Goal: Task Accomplishment & Management: Use online tool/utility

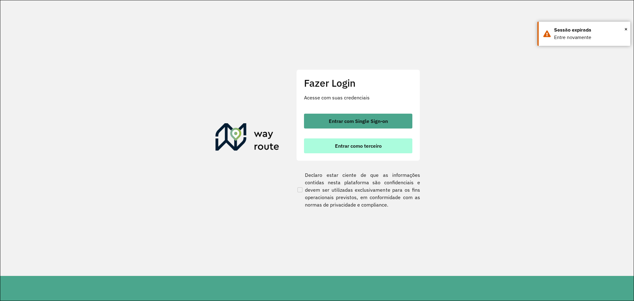
click at [383, 143] on button "Entrar como terceiro" at bounding box center [358, 145] width 108 height 15
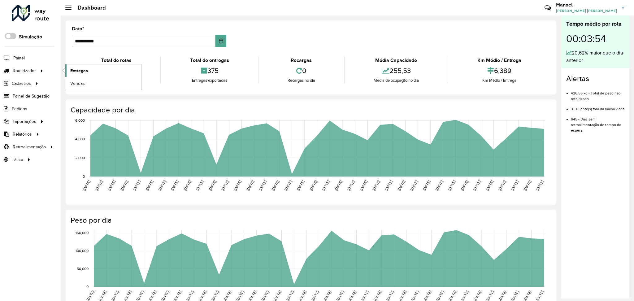
click at [80, 70] on span "Entregas" at bounding box center [79, 70] width 18 height 6
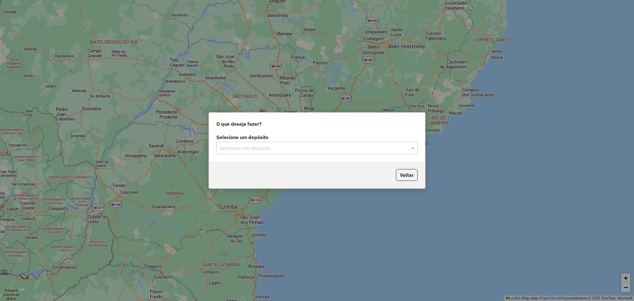
click at [300, 148] on input "text" at bounding box center [310, 147] width 183 height 7
click at [285, 167] on div "DISFROTA" at bounding box center [317, 166] width 200 height 11
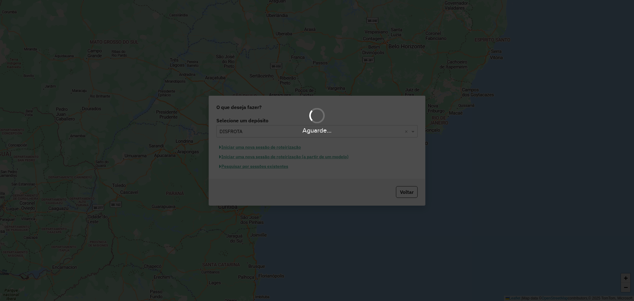
click at [262, 165] on div "Aguarde..." at bounding box center [317, 150] width 634 height 301
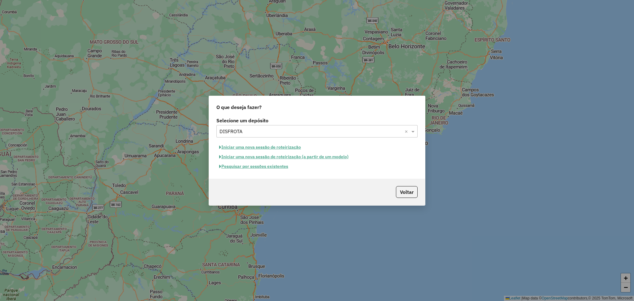
click at [268, 168] on button "Pesquisar por sessões existentes" at bounding box center [253, 167] width 75 height 10
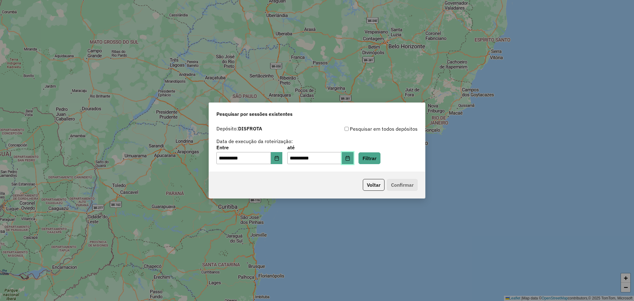
click at [353, 162] on button "Choose Date" at bounding box center [348, 158] width 12 height 12
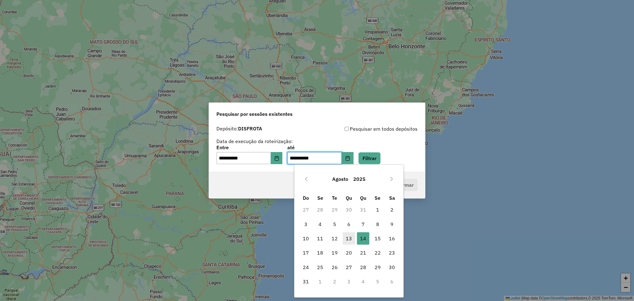
click at [352, 236] on span "13" at bounding box center [349, 238] width 12 height 12
type input "**********"
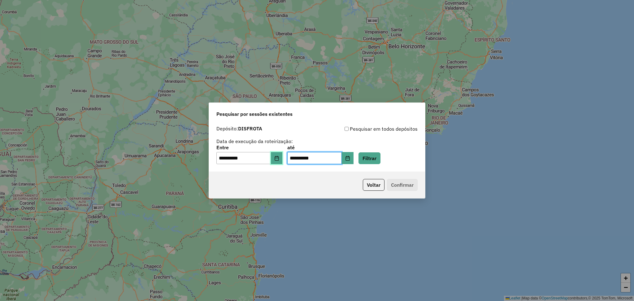
click at [278, 156] on icon "Choose Date" at bounding box center [276, 158] width 4 height 5
click at [340, 95] on div "**********" at bounding box center [317, 150] width 634 height 301
click at [380, 159] on button "Filtrar" at bounding box center [369, 158] width 22 height 12
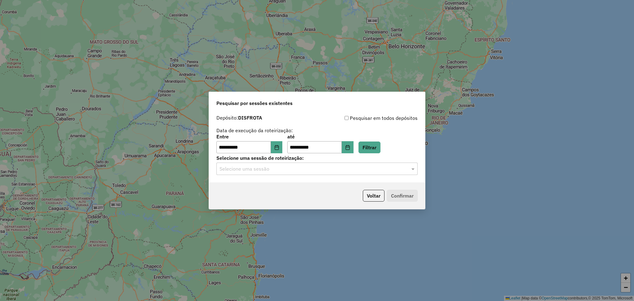
click at [270, 170] on input "text" at bounding box center [310, 168] width 183 height 7
click at [351, 189] on div "978349 - 13/08/2025 17:14" at bounding box center [317, 187] width 200 height 11
click at [390, 194] on button "Confirmar" at bounding box center [402, 196] width 31 height 12
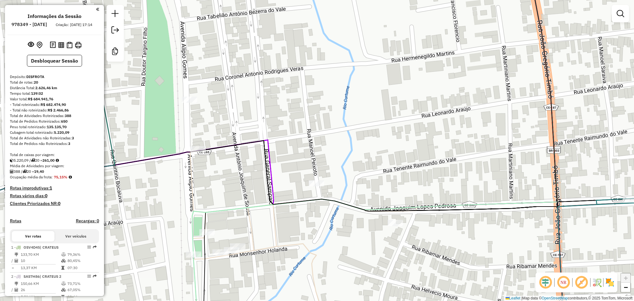
click at [188, 103] on div at bounding box center [189, 100] width 15 height 6
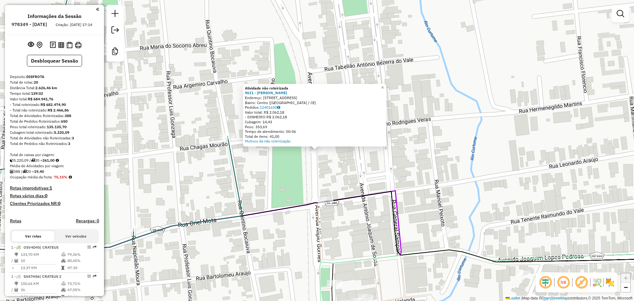
click at [427, 180] on div "Atividade não roteirizada 9611 - BAR TEIXEIRA Endereço: Avenida Alípio Gomes, 5…" at bounding box center [317, 150] width 634 height 301
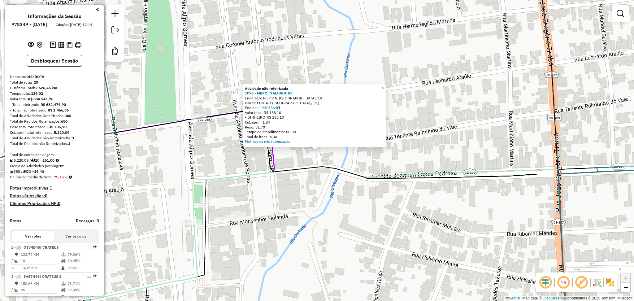
click at [425, 116] on div "Atividade não roteirizada 1076 - MERC. O MAURICIO Endereço: PC P P A. MERCADO N…" at bounding box center [317, 150] width 634 height 301
